Goal: Information Seeking & Learning: Learn about a topic

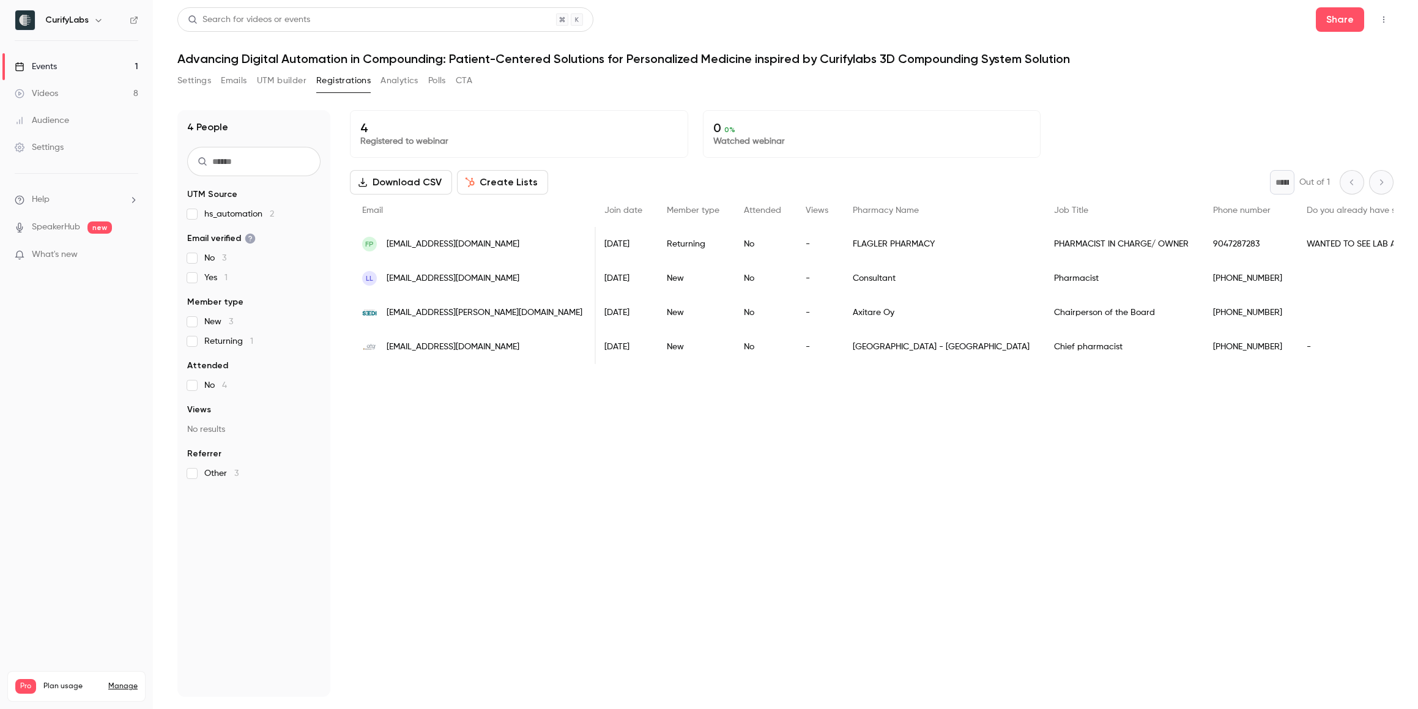
scroll to position [0, 207]
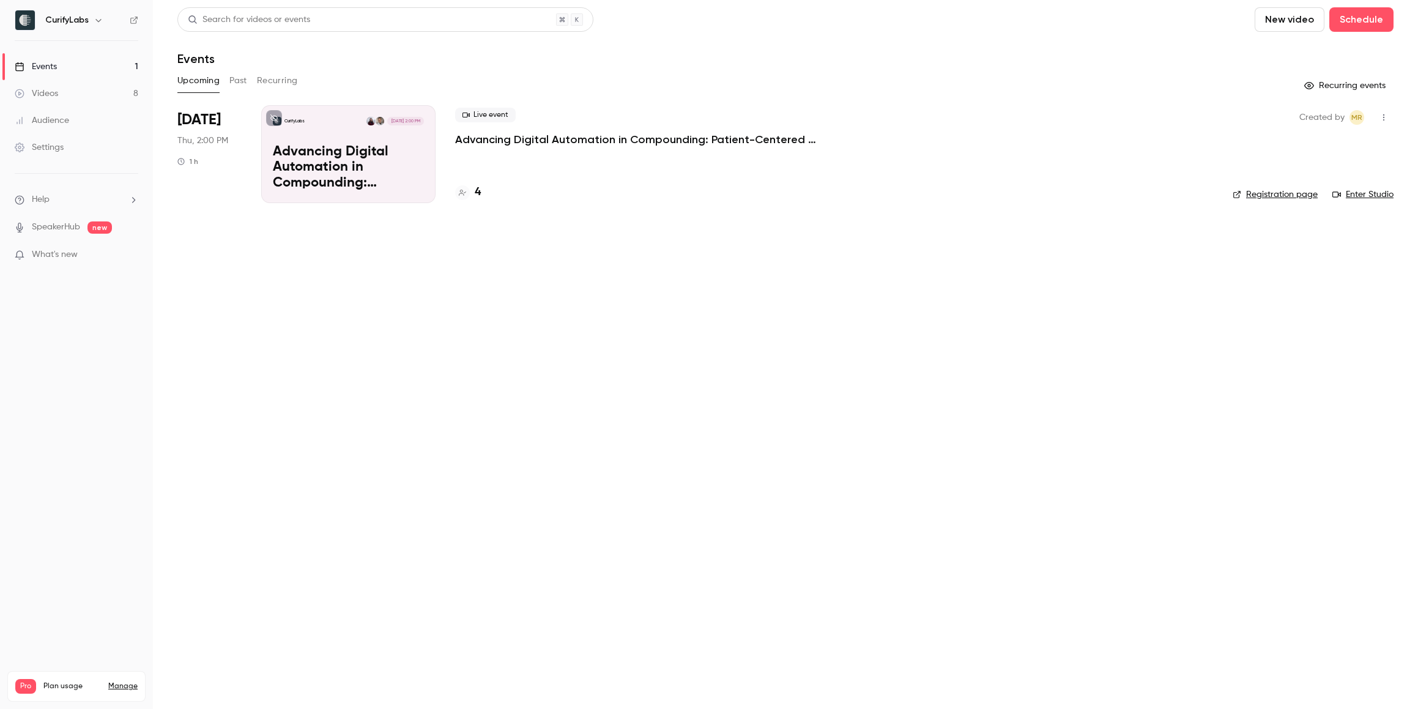
click at [520, 142] on p "Advancing Digital Automation in Compounding: Patient-Centered Solutions for Per…" at bounding box center [638, 139] width 367 height 15
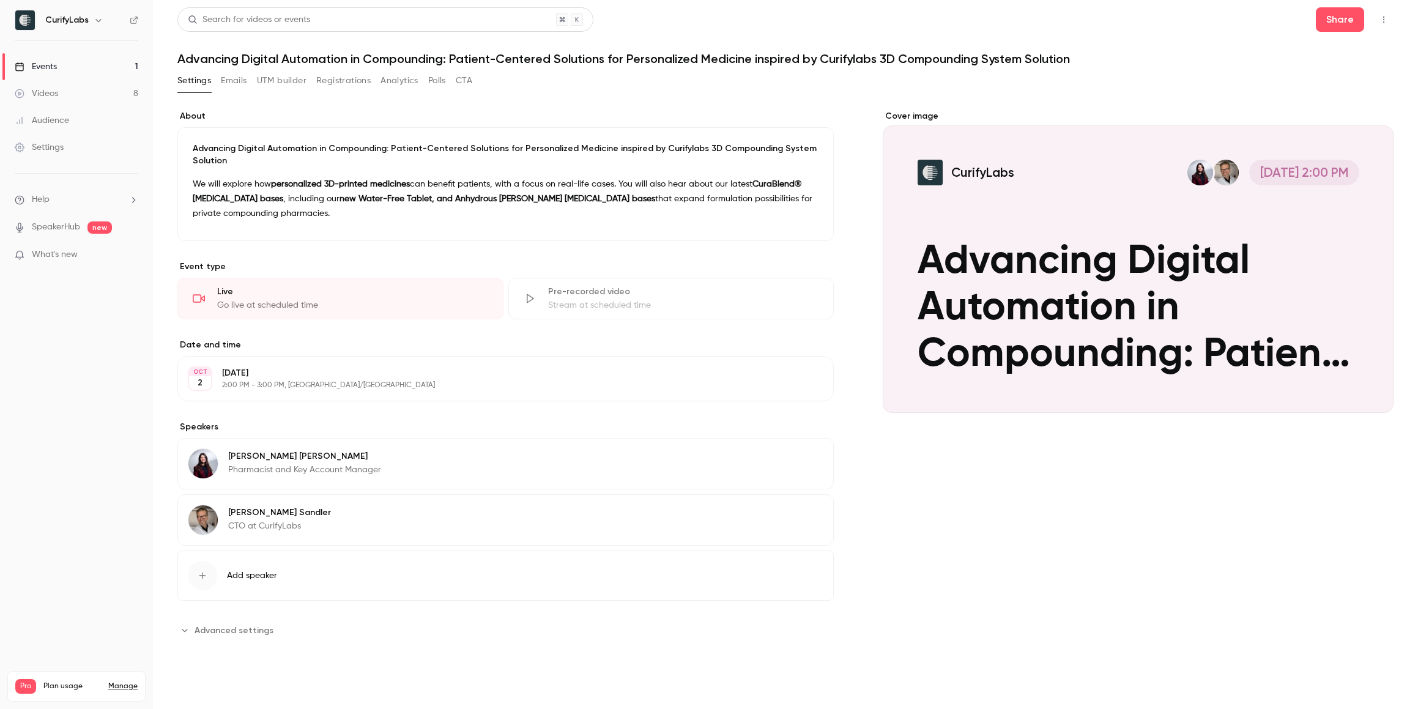
click at [97, 70] on link "Events 1" at bounding box center [76, 66] width 153 height 27
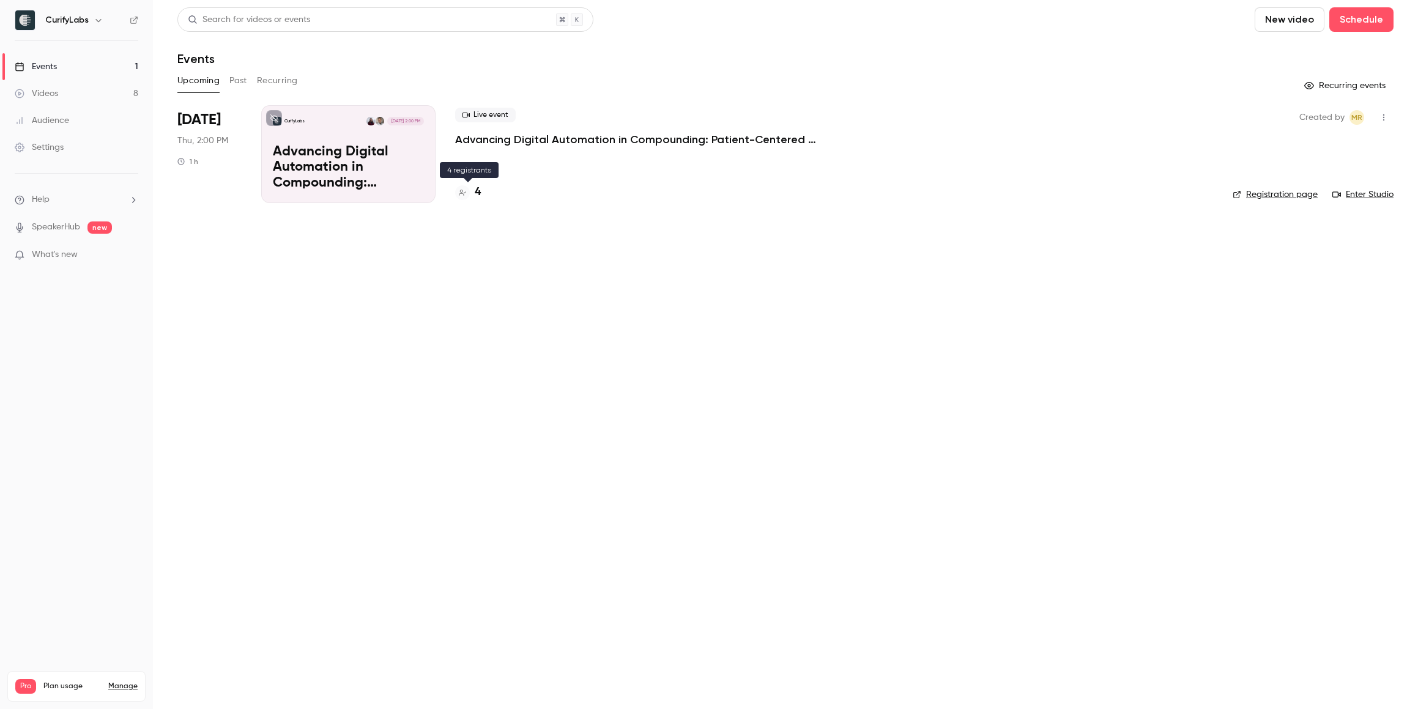
click at [477, 191] on h4 "4" at bounding box center [478, 192] width 6 height 17
